Goal: Information Seeking & Learning: Check status

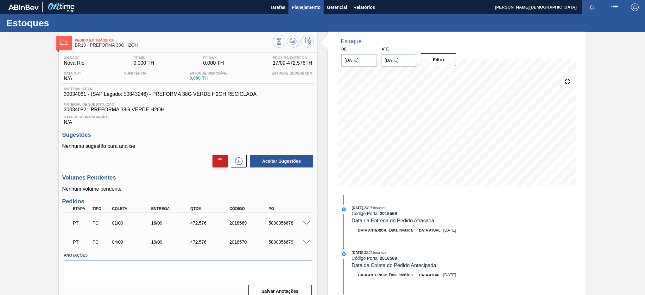
click at [317, 7] on span "Planejamento" at bounding box center [306, 7] width 29 height 8
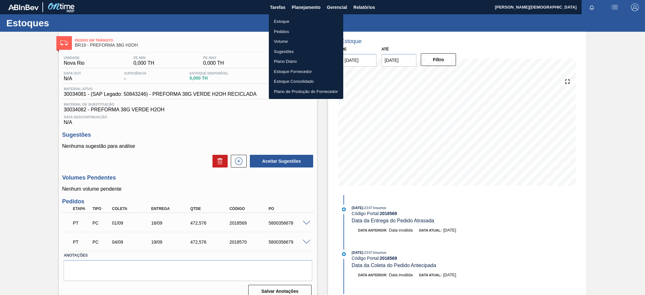
click at [303, 20] on li "Estoque" at bounding box center [306, 21] width 74 height 10
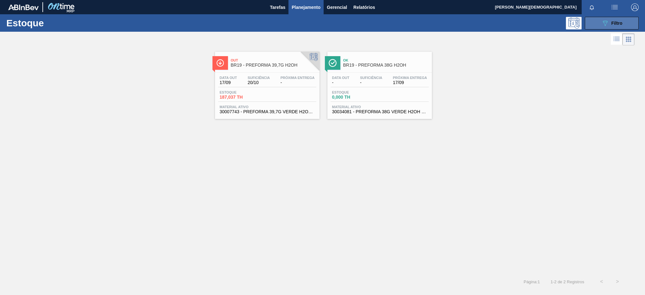
click at [609, 23] on div "089F7B8B-B2A5-4AFE-B5C0-19BA573D28AC Filtro" at bounding box center [611, 23] width 21 height 8
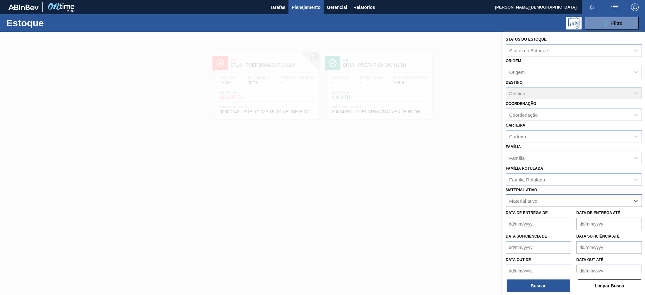
paste ativo "30002189"
type ativo "30002189"
click at [553, 219] on div "30002189 - ROT PLAST 2L H GCA NIV22" at bounding box center [574, 216] width 136 height 12
click at [613, 206] on div "30002189 - ROT PLAST 2L H GCA NIV22" at bounding box center [562, 201] width 112 height 13
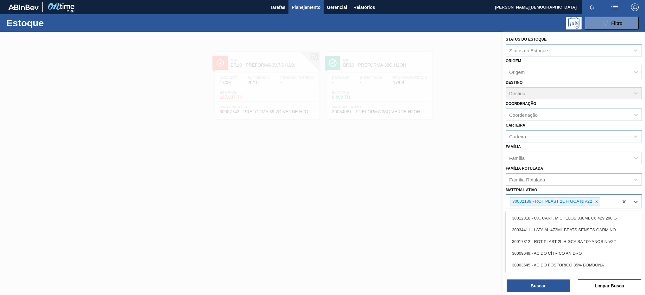
paste ativo "30034314"
type ativo "30034314"
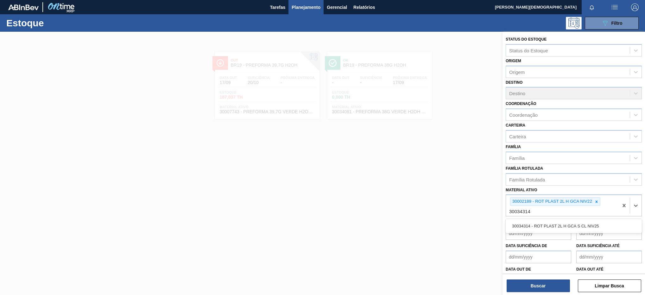
click at [580, 222] on div "30034314 - ROT PLAST 2L H GCA S CL NIV25" at bounding box center [574, 226] width 136 height 12
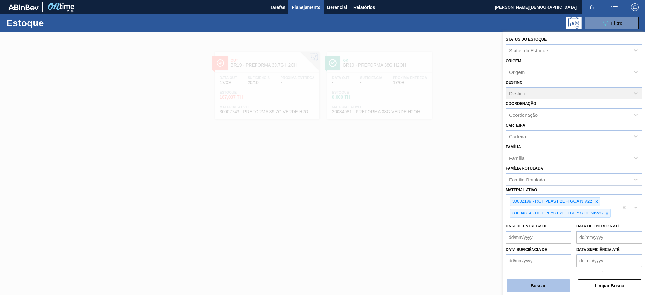
click at [546, 286] on button "Buscar" at bounding box center [538, 285] width 63 height 13
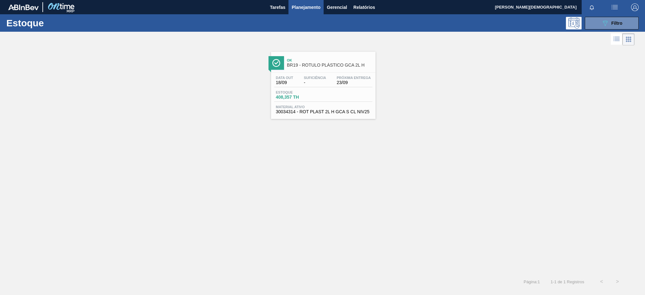
click at [330, 83] on div "Data [DATE] Suficiência - Próxima Entrega 23/09" at bounding box center [323, 81] width 98 height 11
